Goal: Feedback & Contribution: Leave review/rating

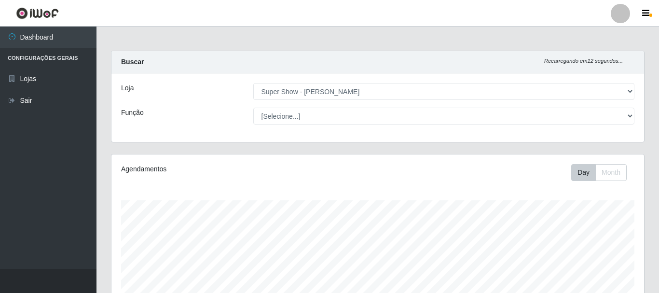
select select "120"
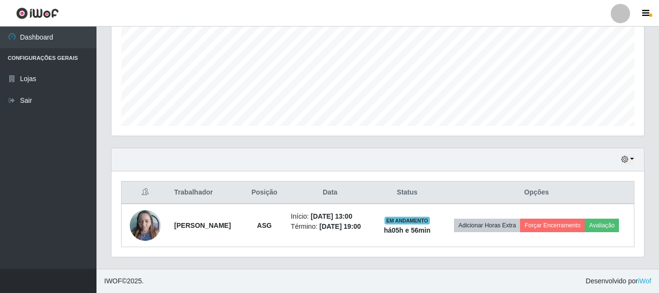
scroll to position [200, 532]
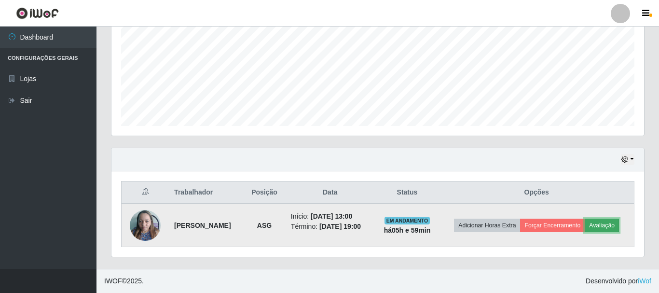
click at [608, 221] on button "Avaliação" at bounding box center [602, 225] width 34 height 14
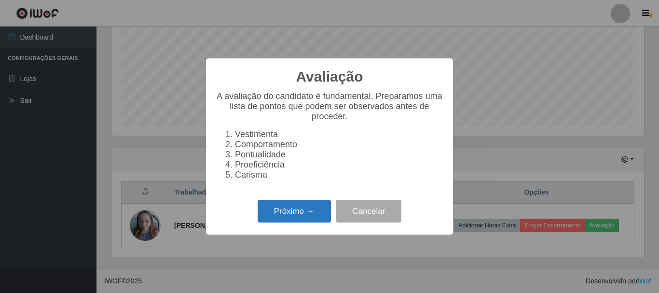
click at [296, 214] on button "Próximo →" at bounding box center [294, 211] width 73 height 23
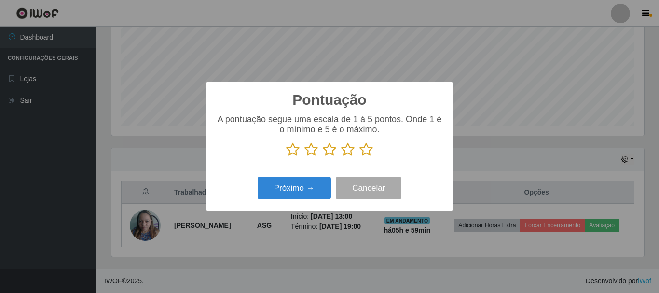
click at [313, 148] on icon at bounding box center [311, 149] width 14 height 14
click at [304, 157] on input "radio" at bounding box center [304, 157] width 0 height 0
click at [328, 154] on icon at bounding box center [330, 149] width 14 height 14
click at [323, 157] on input "radio" at bounding box center [323, 157] width 0 height 0
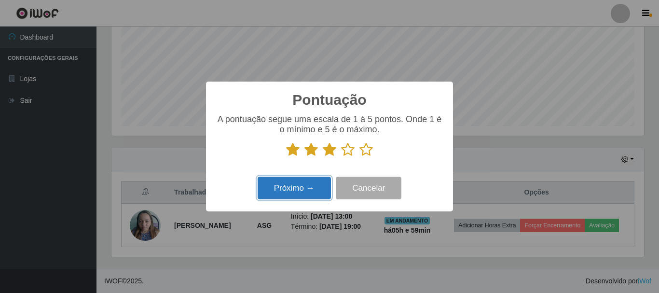
click at [324, 183] on button "Próximo →" at bounding box center [294, 188] width 73 height 23
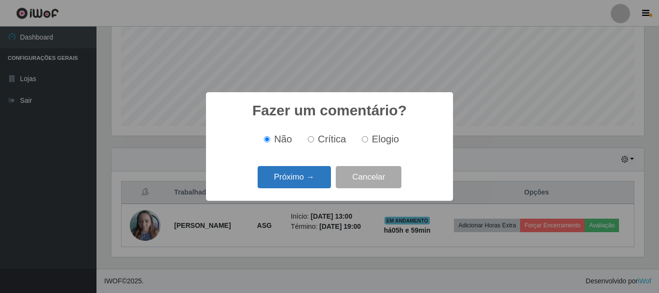
click at [315, 187] on button "Próximo →" at bounding box center [294, 177] width 73 height 23
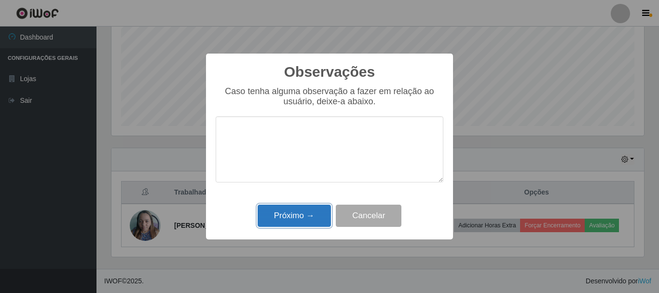
click at [298, 221] on button "Próximo →" at bounding box center [294, 215] width 73 height 23
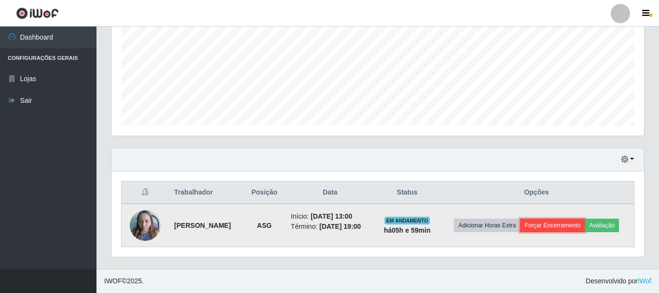
click at [551, 224] on button "Forçar Encerramento" at bounding box center [552, 225] width 65 height 14
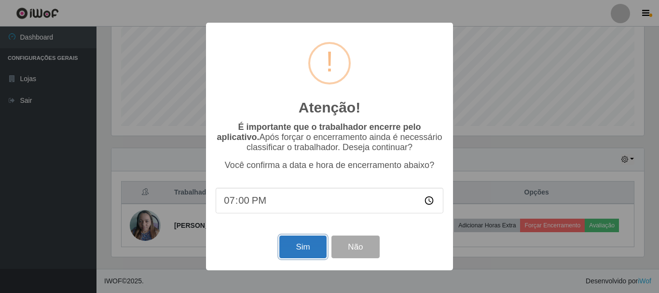
click at [293, 243] on button "Sim" at bounding box center [302, 246] width 47 height 23
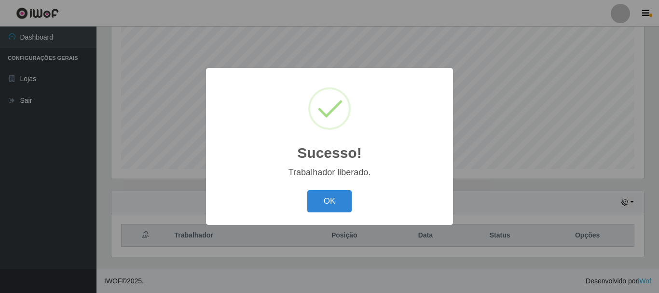
scroll to position [176, 0]
click at [339, 203] on button "OK" at bounding box center [329, 201] width 45 height 23
